Goal: Task Accomplishment & Management: Manage account settings

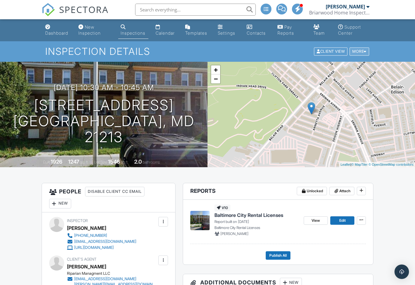
click at [364, 53] on div "More" at bounding box center [360, 52] width 20 height 8
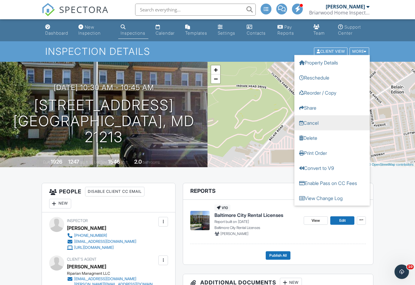
click at [314, 124] on link "Cancel" at bounding box center [331, 123] width 75 height 15
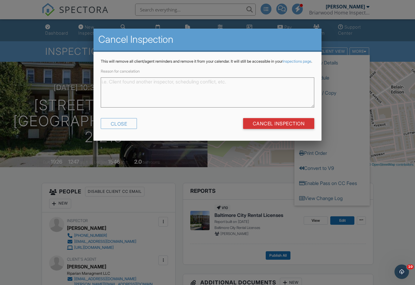
click at [221, 96] on textarea "Reason for cancelation" at bounding box center [208, 93] width 214 height 30
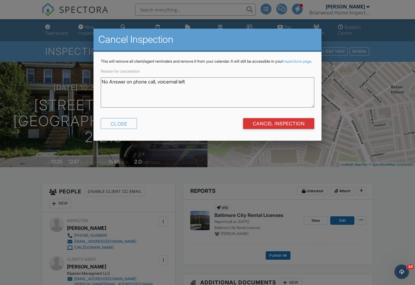
click at [199, 90] on textarea "No Answer on phone call, voicemail left" at bounding box center [208, 93] width 214 height 30
click at [194, 87] on textarea "No Answer on phone call, voicemail left" at bounding box center [208, 93] width 214 height 30
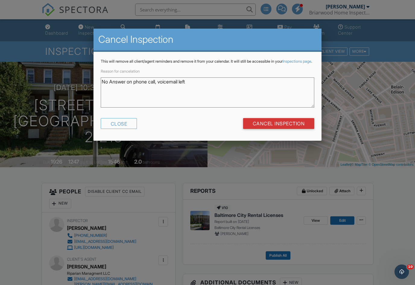
click at [194, 87] on textarea "No Answer on phone call, voicemail left" at bounding box center [208, 93] width 214 height 30
drag, startPoint x: 194, startPoint y: 86, endPoint x: 98, endPoint y: 87, distance: 96.2
click at [98, 87] on div "This will remove all client/agent reminders and remove it from your calendar. I…" at bounding box center [208, 96] width 228 height 89
click at [103, 87] on textarea "No Answer on phone call, voicemail left" at bounding box center [208, 93] width 214 height 30
drag, startPoint x: 103, startPoint y: 87, endPoint x: 198, endPoint y: 89, distance: 95.4
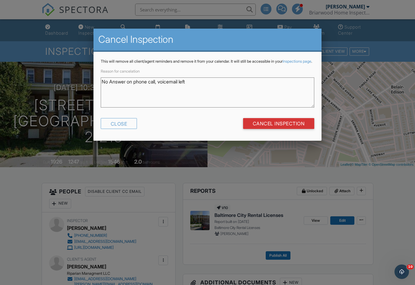
click at [198, 89] on textarea "No Answer on phone call, voicemail left" at bounding box center [208, 93] width 214 height 30
type textarea "No Answer on phone call, voicemail left"
click at [273, 129] on input "Cancel Inspection" at bounding box center [279, 123] width 72 height 11
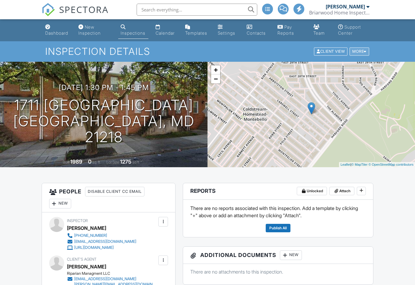
click at [362, 48] on div "More" at bounding box center [360, 52] width 20 height 8
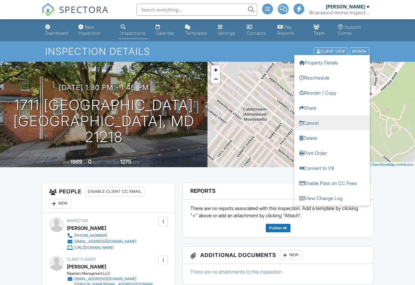
click at [310, 125] on link "Cancel" at bounding box center [331, 123] width 75 height 15
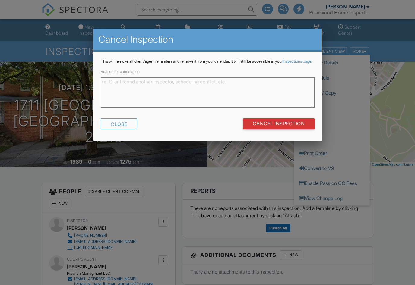
click at [186, 103] on textarea "Reason for cancelation" at bounding box center [208, 93] width 214 height 30
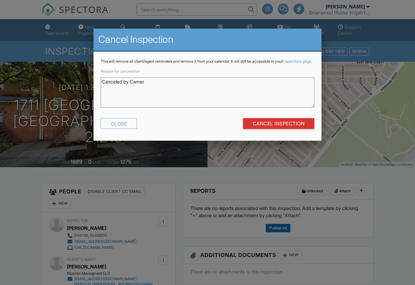
type textarea "Canceled by Camero"
